Goal: Navigation & Orientation: Find specific page/section

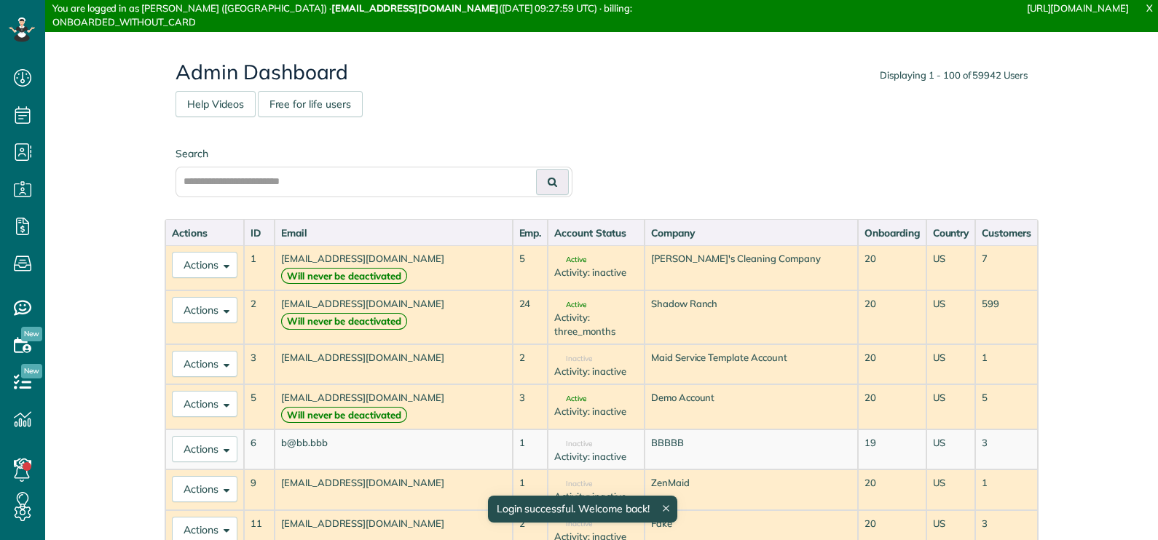
scroll to position [7, 7]
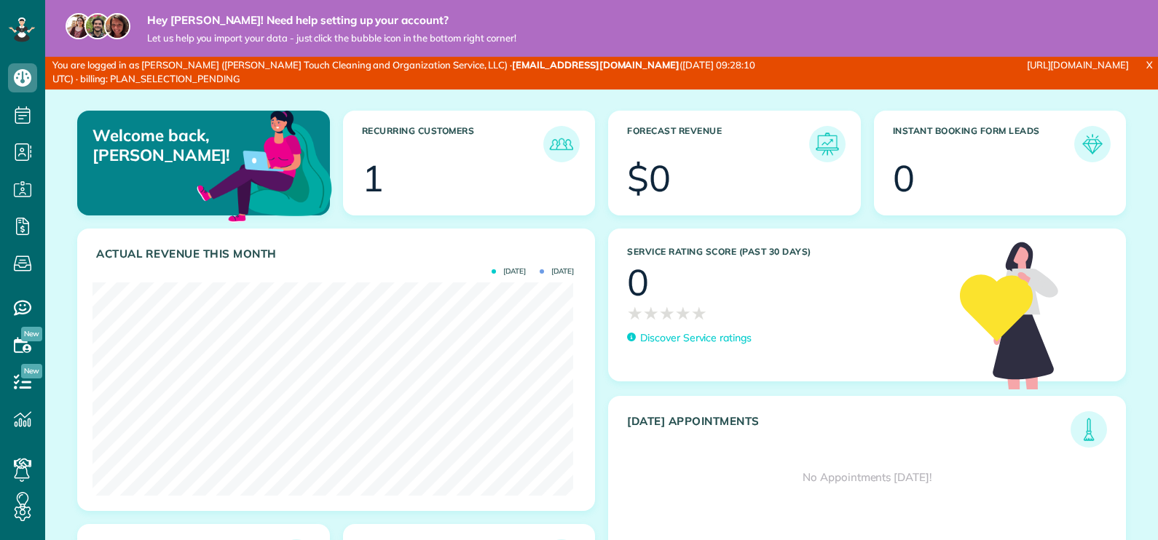
scroll to position [213, 480]
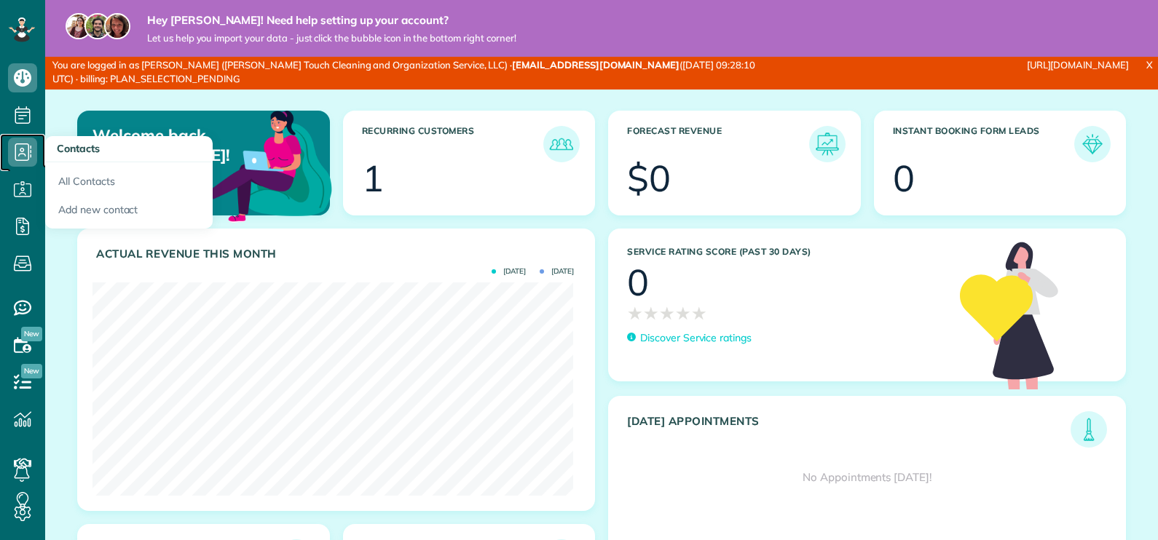
click at [14, 155] on icon at bounding box center [22, 152] width 29 height 29
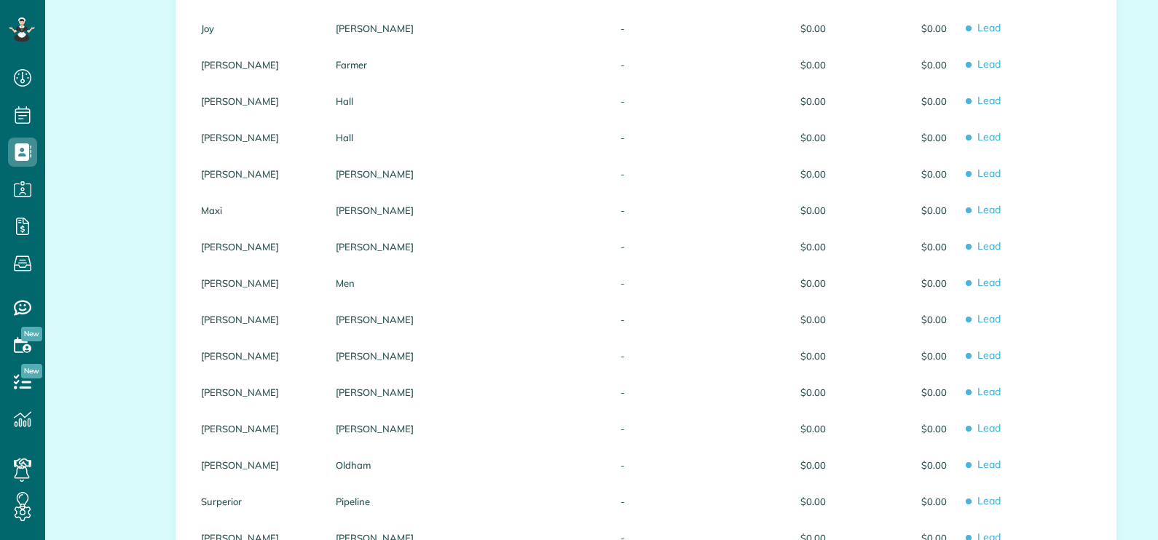
scroll to position [945, 0]
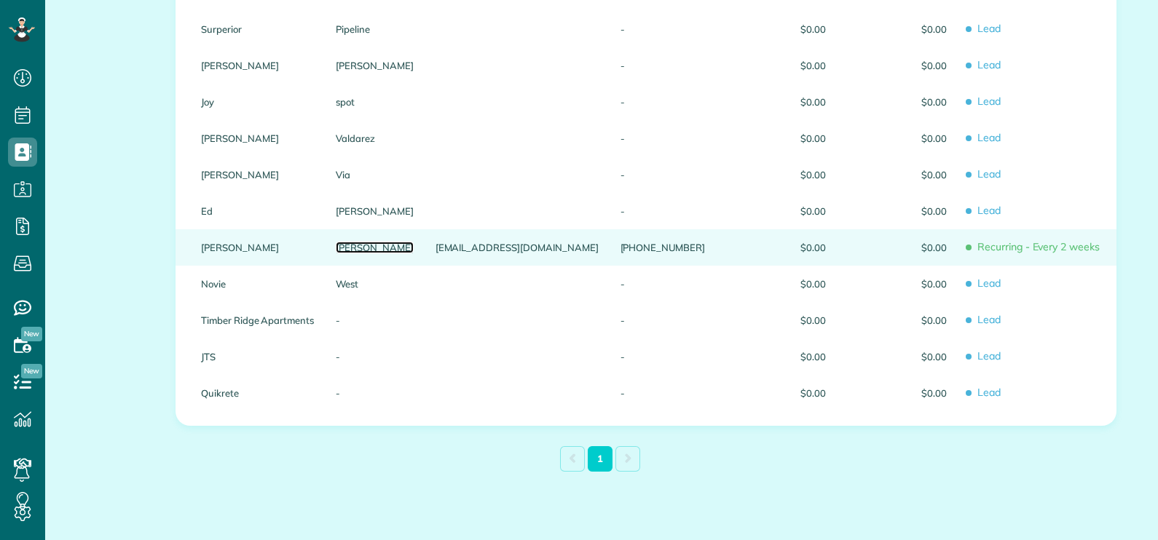
click at [346, 244] on link "Weber" at bounding box center [375, 248] width 78 height 10
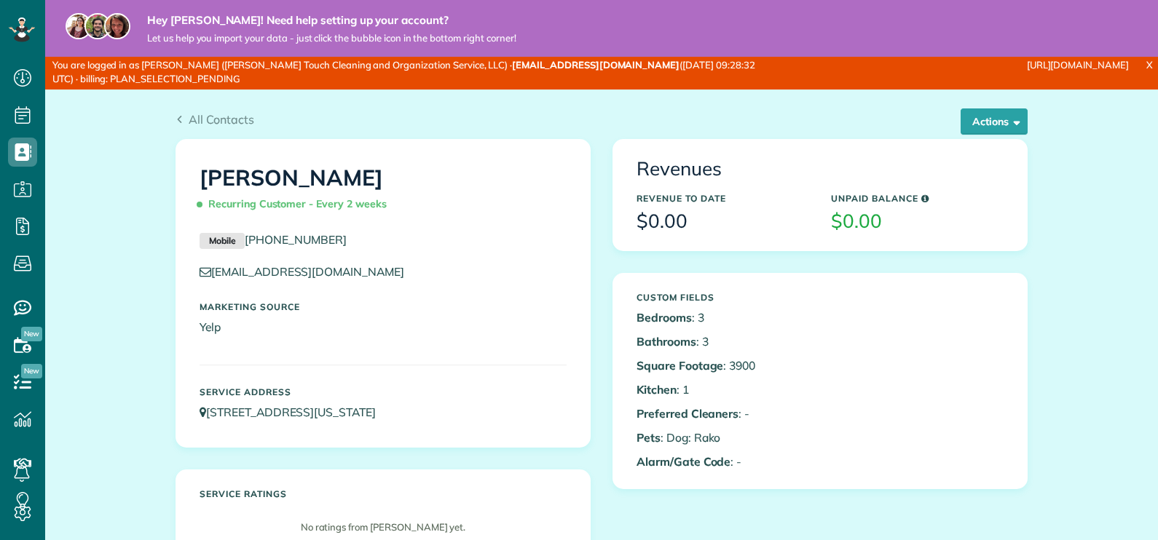
scroll to position [7, 7]
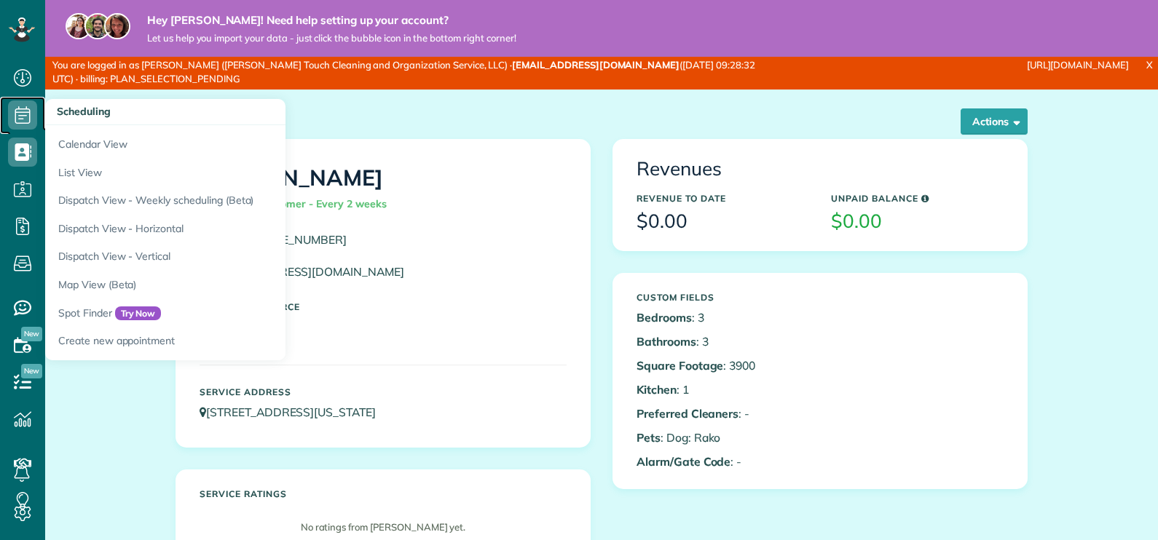
click at [17, 125] on icon at bounding box center [22, 115] width 29 height 29
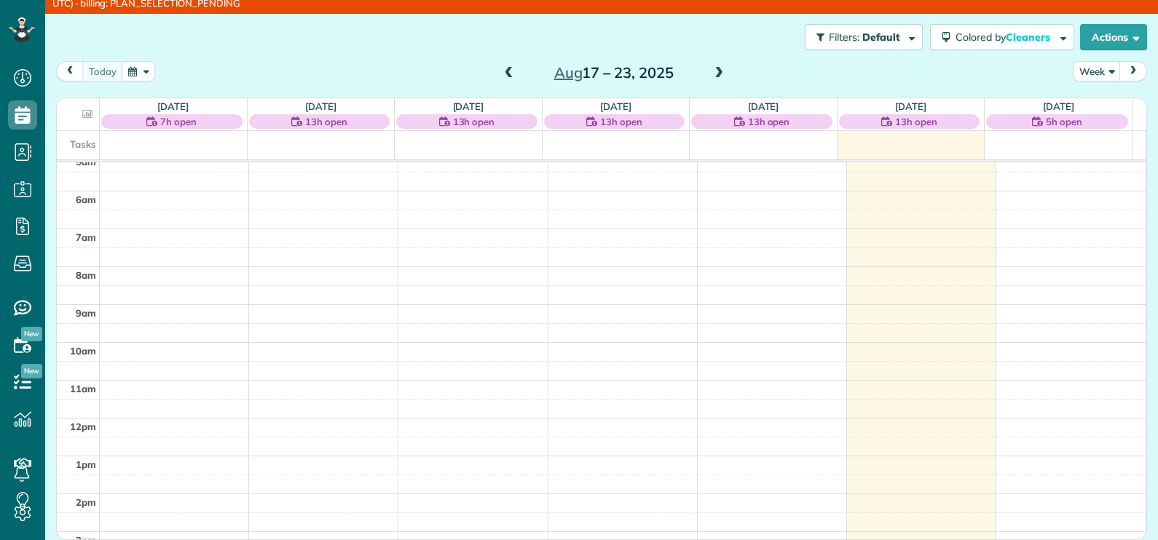
scroll to position [194, 0]
click at [711, 69] on span at bounding box center [719, 73] width 16 height 13
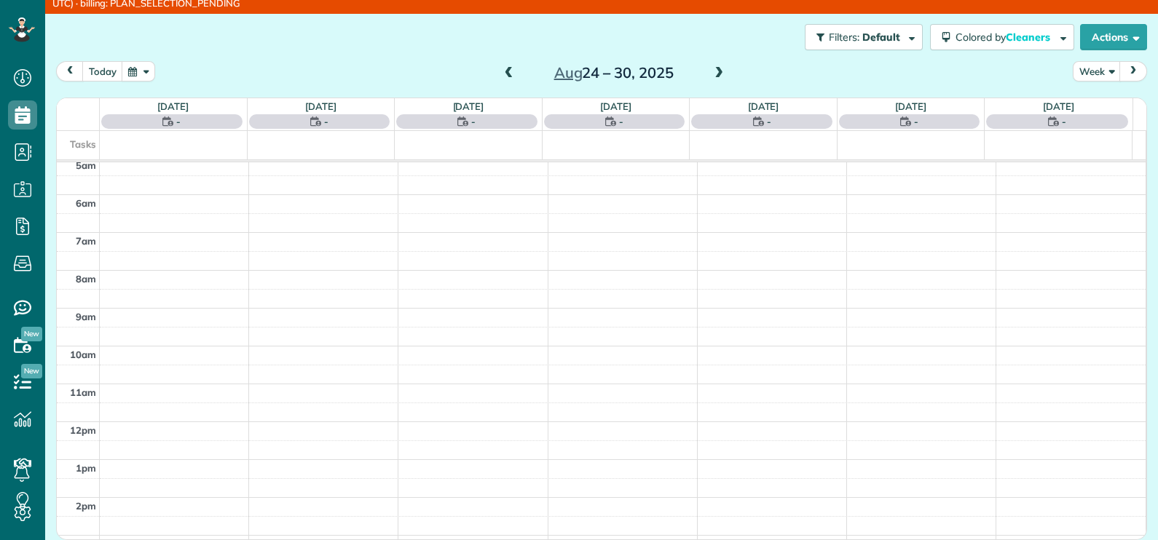
scroll to position [74, 0]
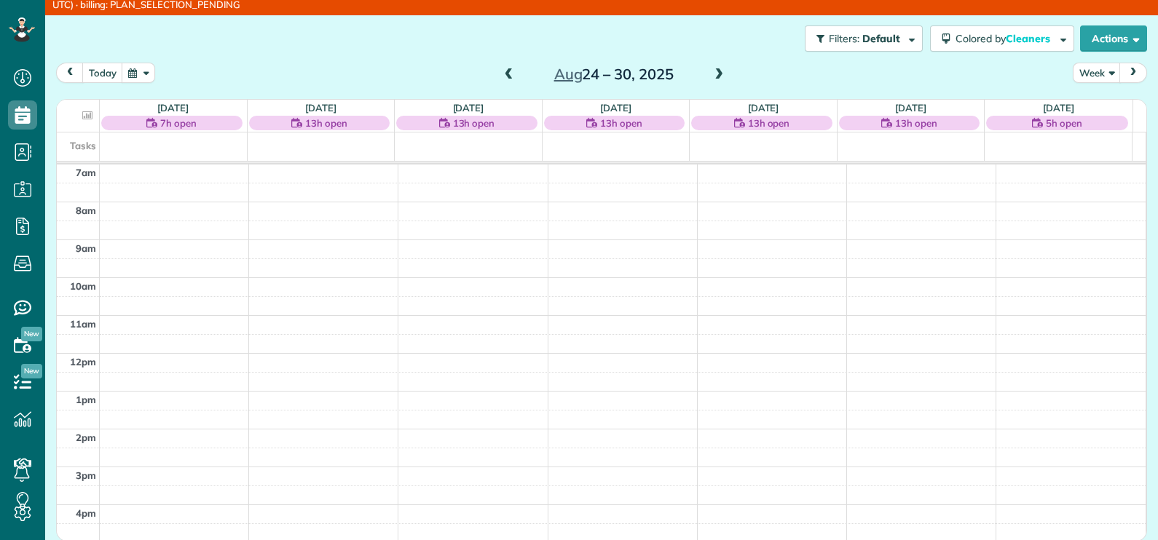
click at [711, 69] on span at bounding box center [719, 74] width 16 height 13
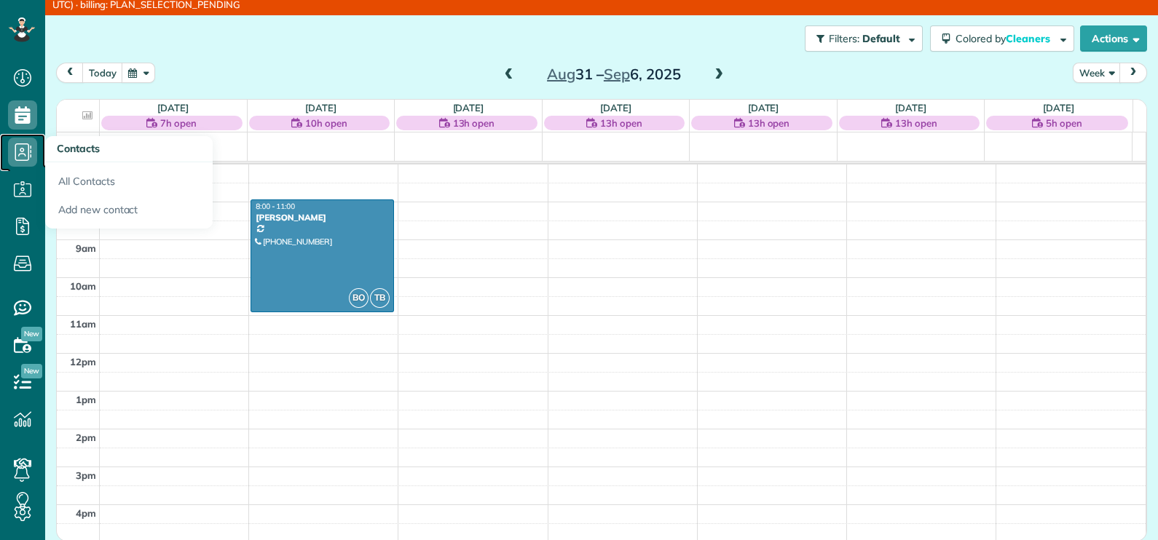
click at [24, 167] on span "Contacts" at bounding box center [22, 167] width 29 height 1
